Goal: Book appointment/travel/reservation

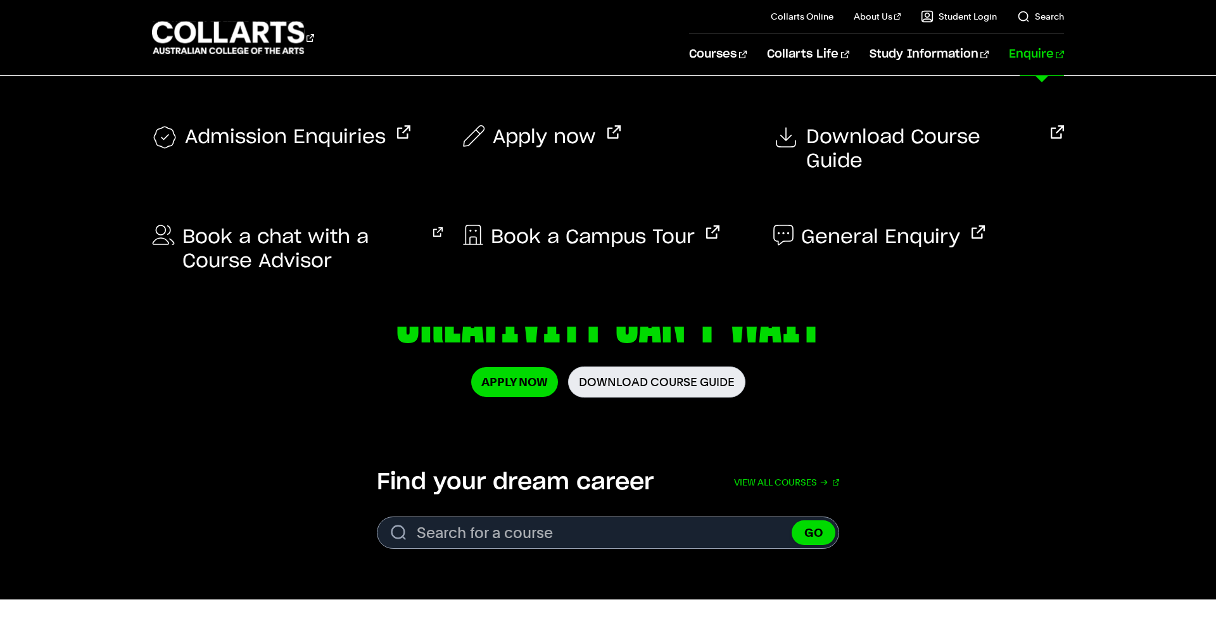
scroll to position [25, 0]
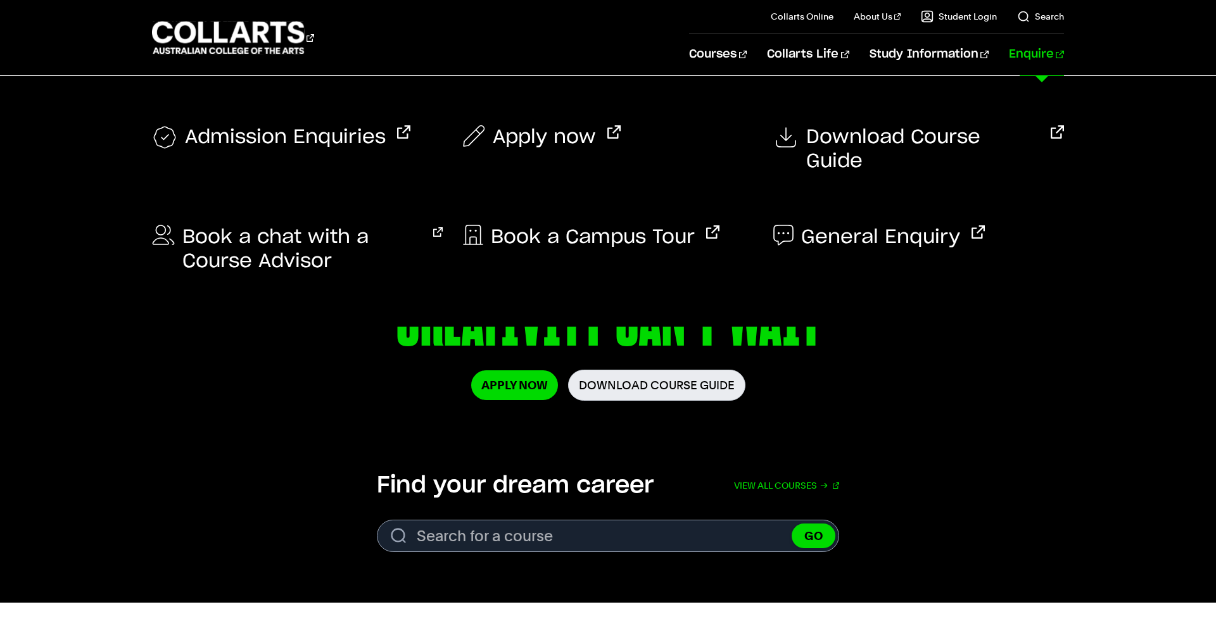
click at [1033, 57] on link "Enquire" at bounding box center [1036, 55] width 55 height 42
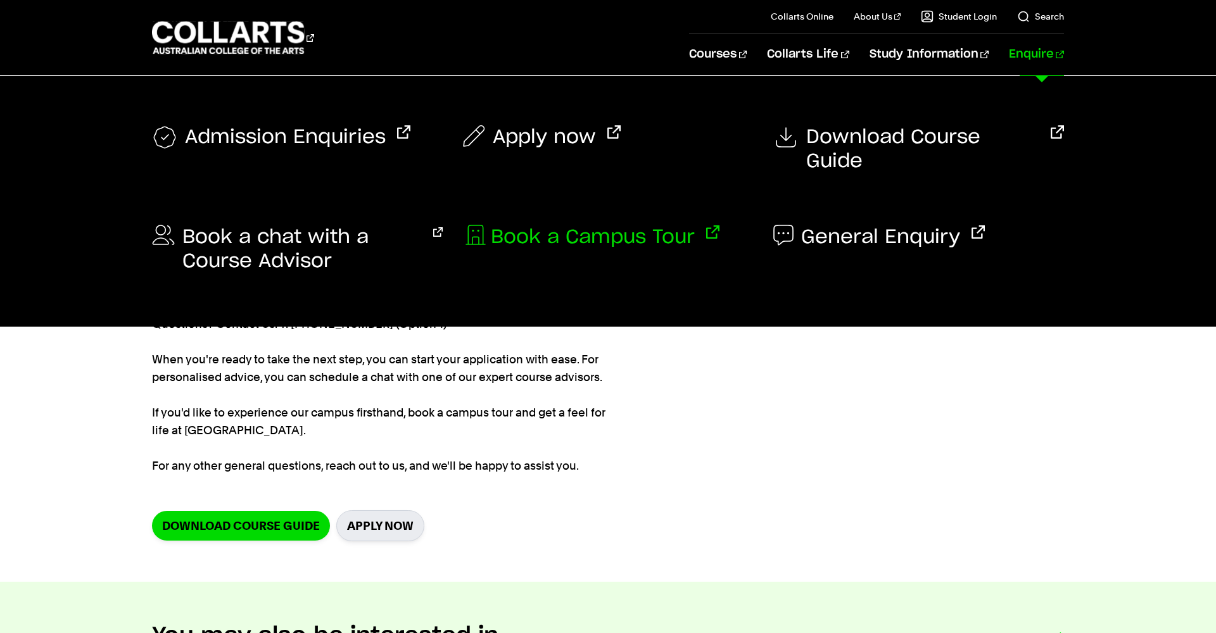
click at [629, 225] on span "Book a Campus Tour" at bounding box center [593, 237] width 204 height 24
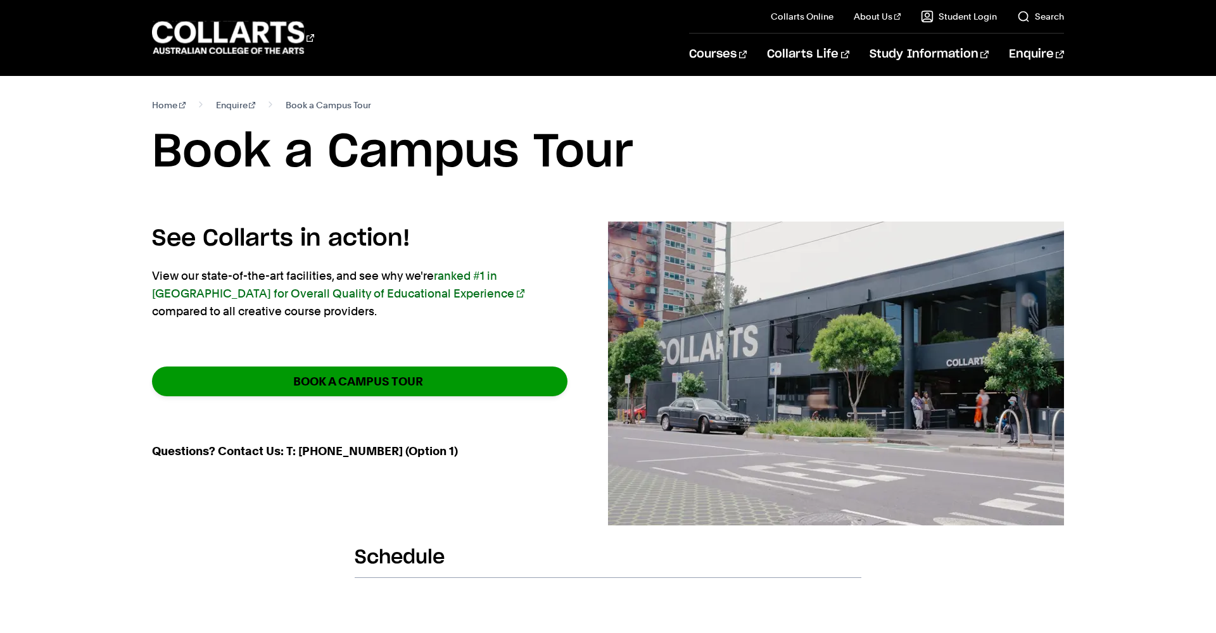
click at [370, 385] on strong "BOOK A CAMPUS TOUR" at bounding box center [358, 381] width 130 height 15
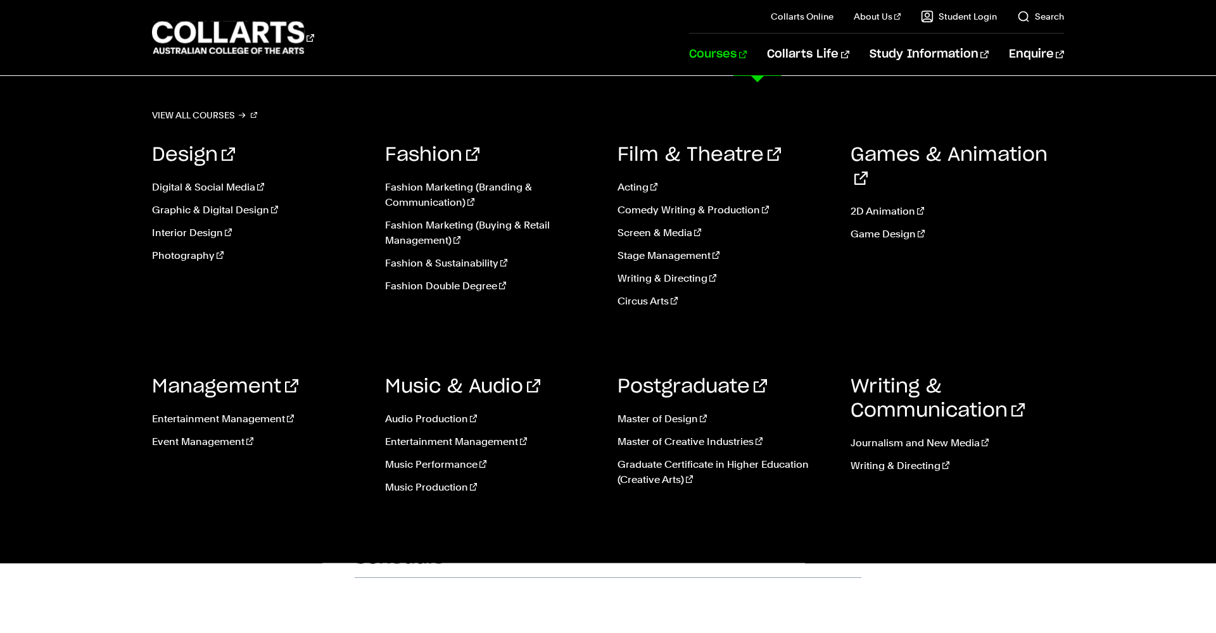
click at [746, 58] on link "Courses" at bounding box center [718, 55] width 58 height 42
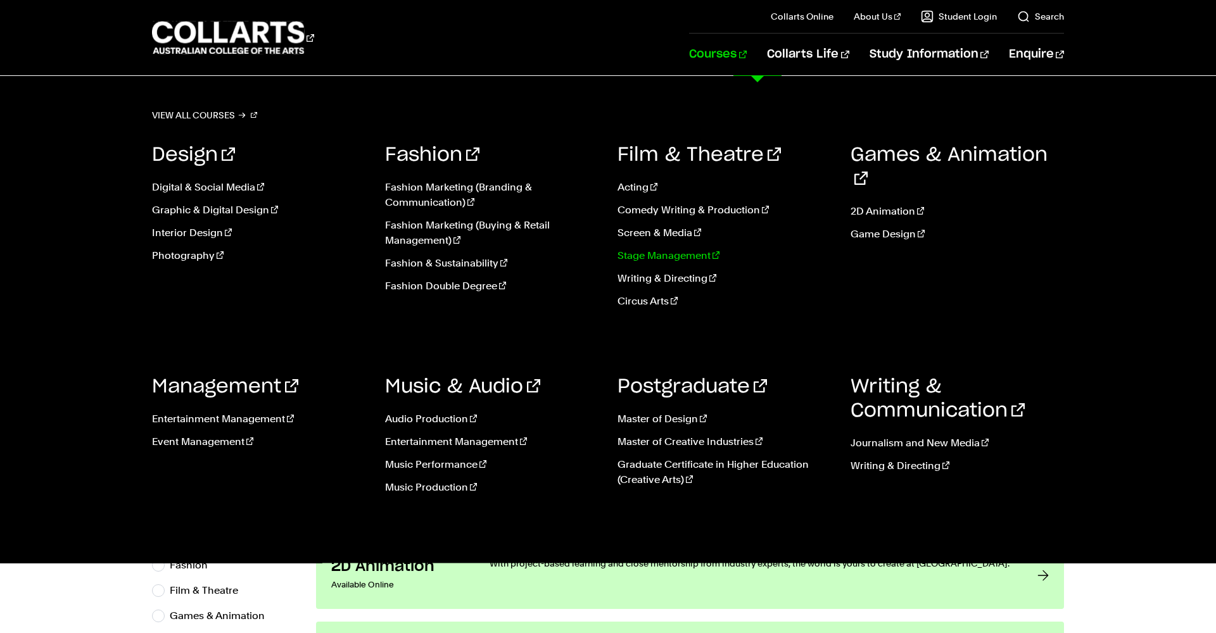
click at [664, 255] on link "Stage Management" at bounding box center [724, 255] width 214 height 15
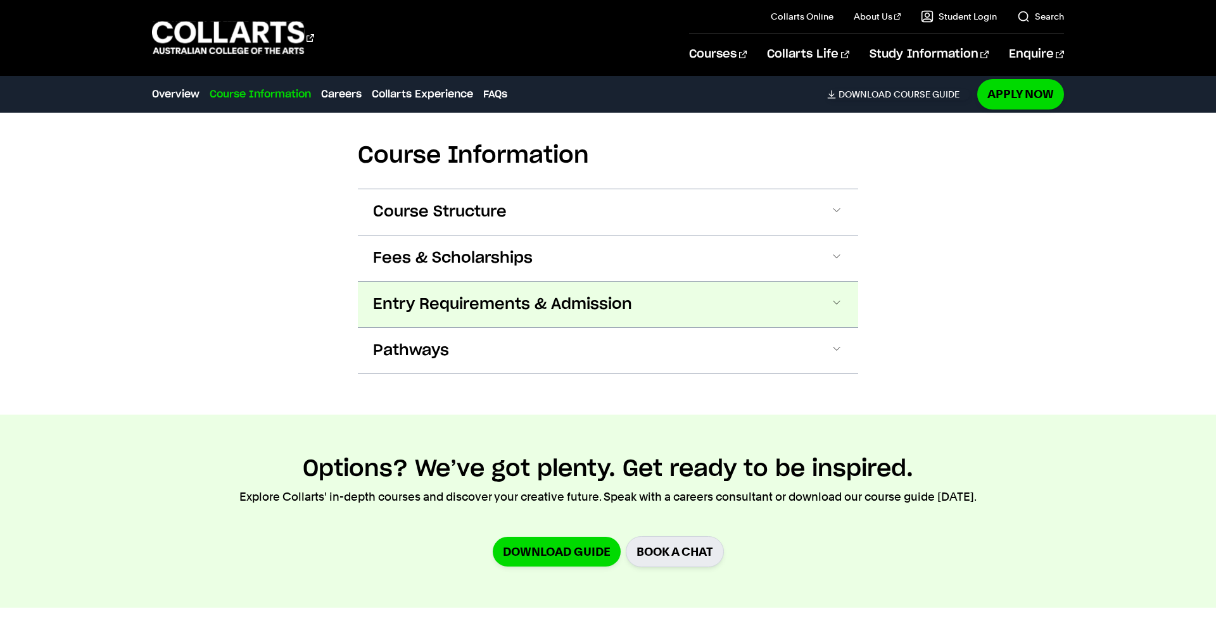
scroll to position [1385, 1]
click at [504, 294] on span "Entry Requirements & Admission" at bounding box center [502, 304] width 259 height 20
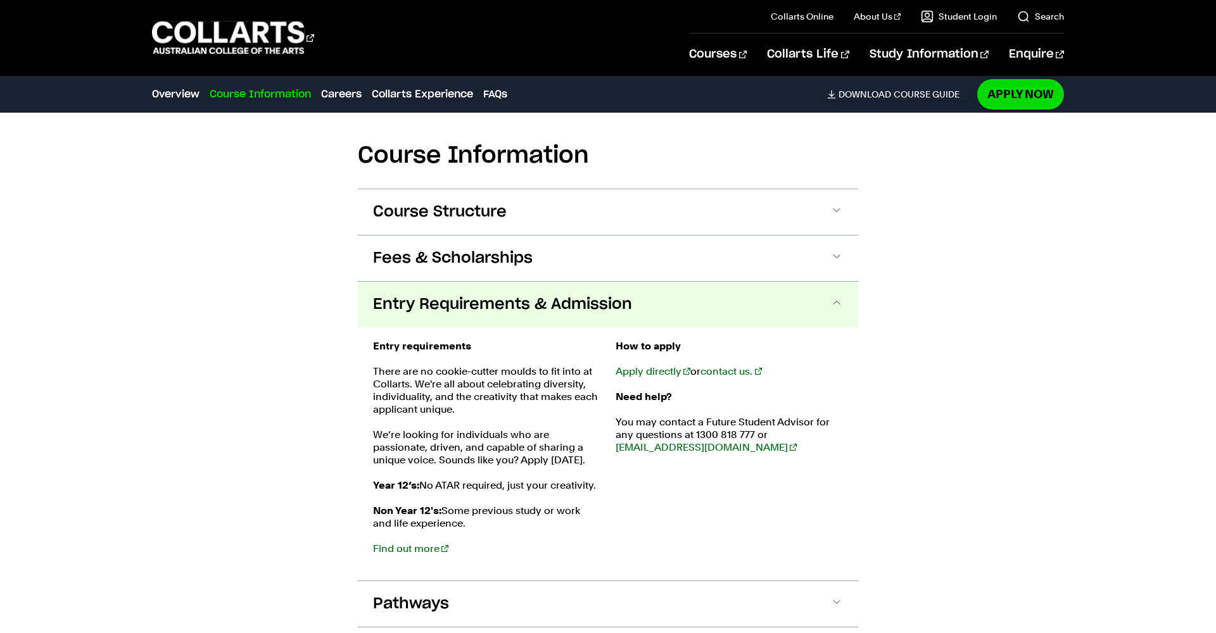
scroll to position [1380, 0]
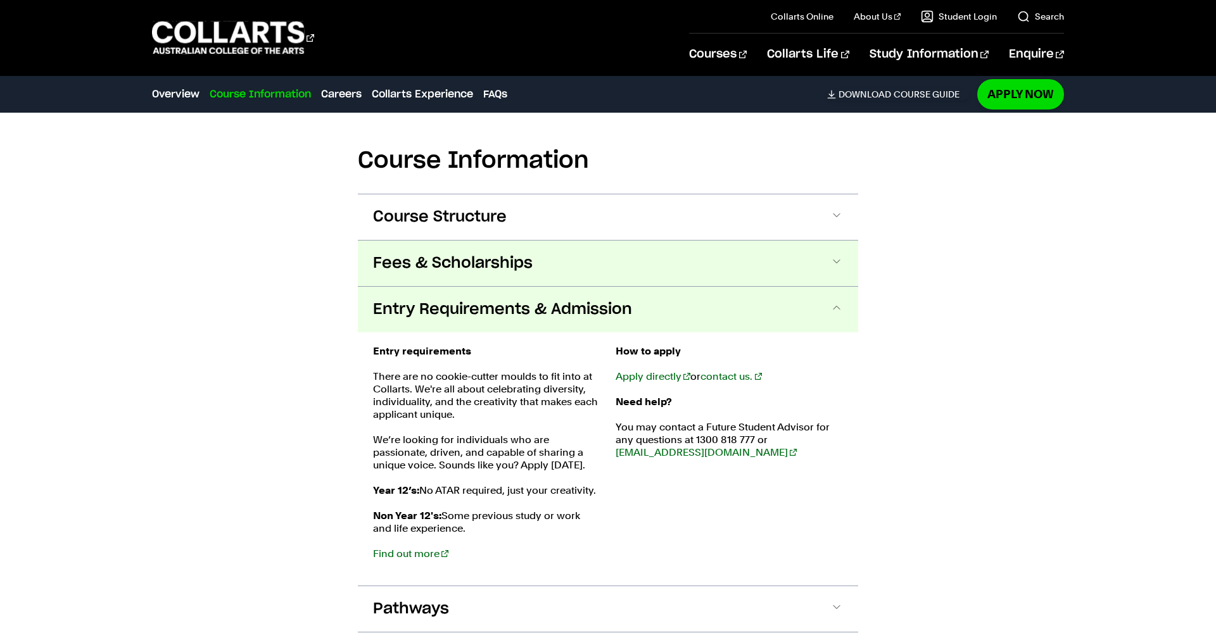
click at [447, 253] on span "Fees & Scholarships" at bounding box center [453, 263] width 160 height 20
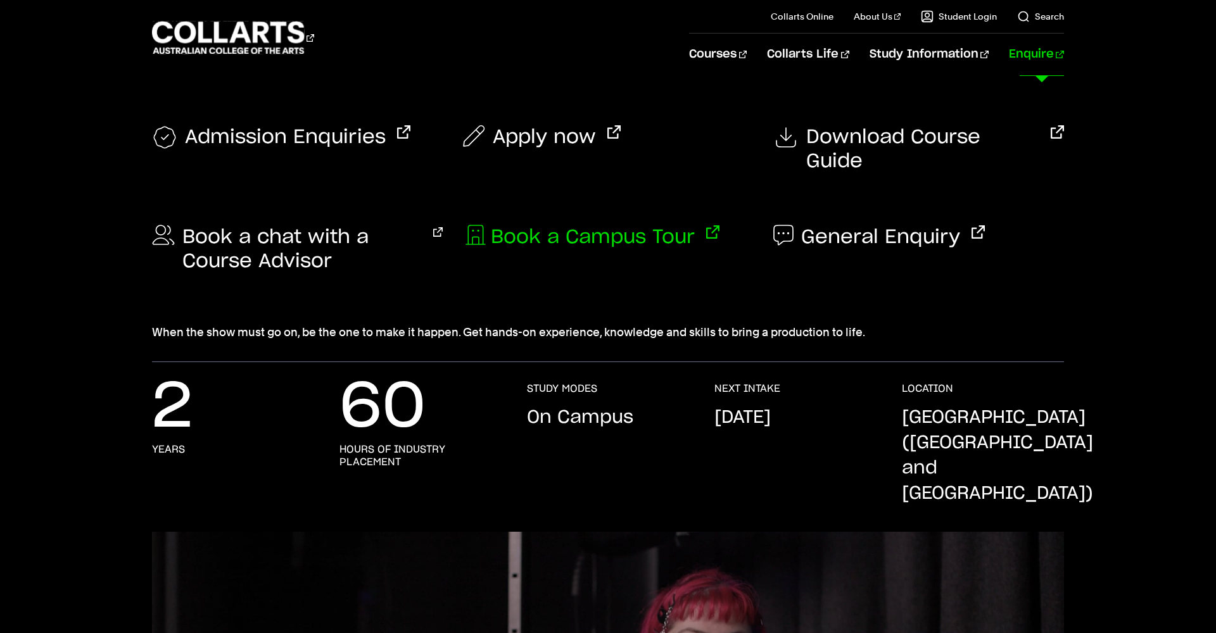
scroll to position [0, 1]
click at [643, 225] on span "Book a Campus Tour" at bounding box center [593, 237] width 204 height 24
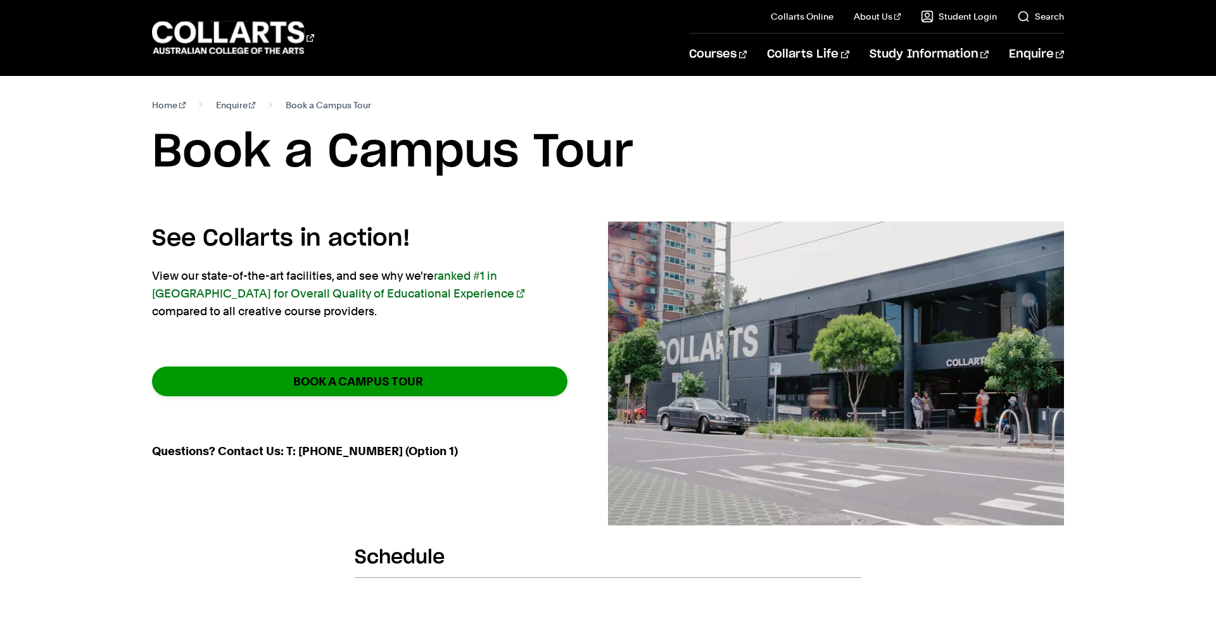
click at [348, 388] on strong "BOOK A CAMPUS TOUR" at bounding box center [358, 381] width 130 height 15
